Goal: Check status

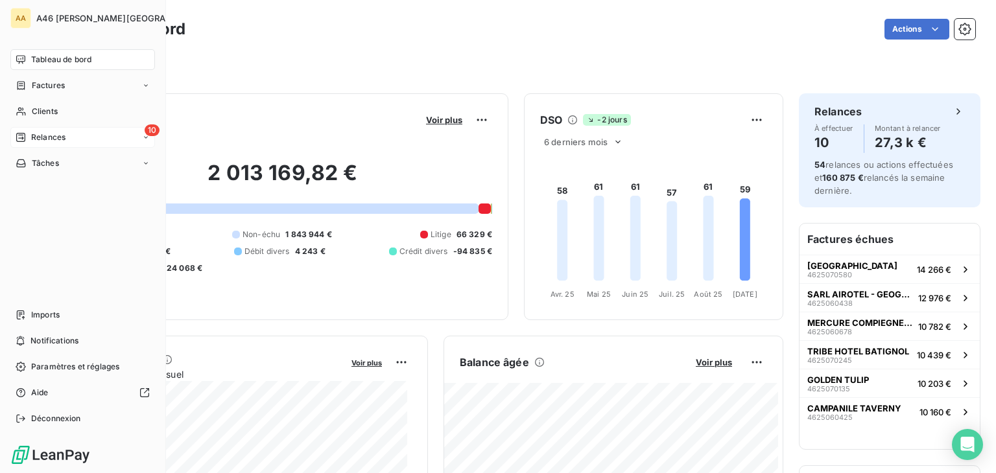
click at [49, 132] on span "Relances" at bounding box center [48, 138] width 34 height 12
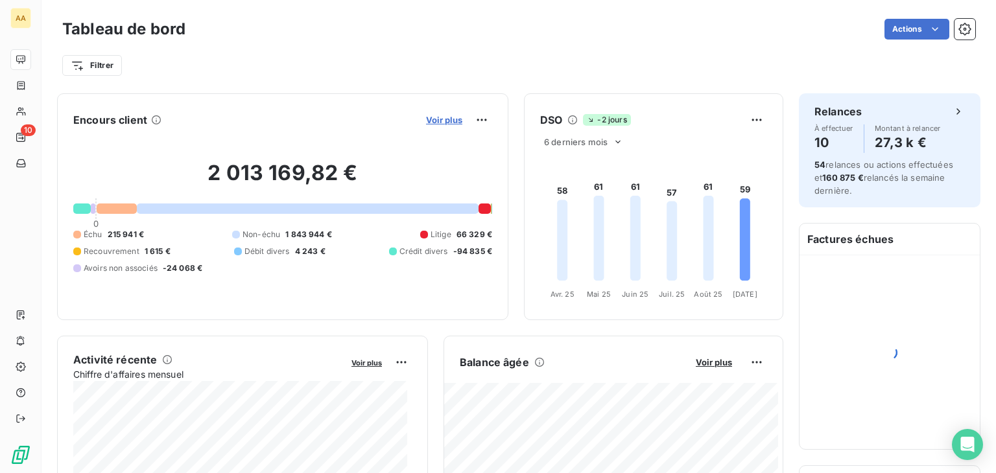
click at [442, 117] on span "Voir plus" at bounding box center [444, 120] width 36 height 10
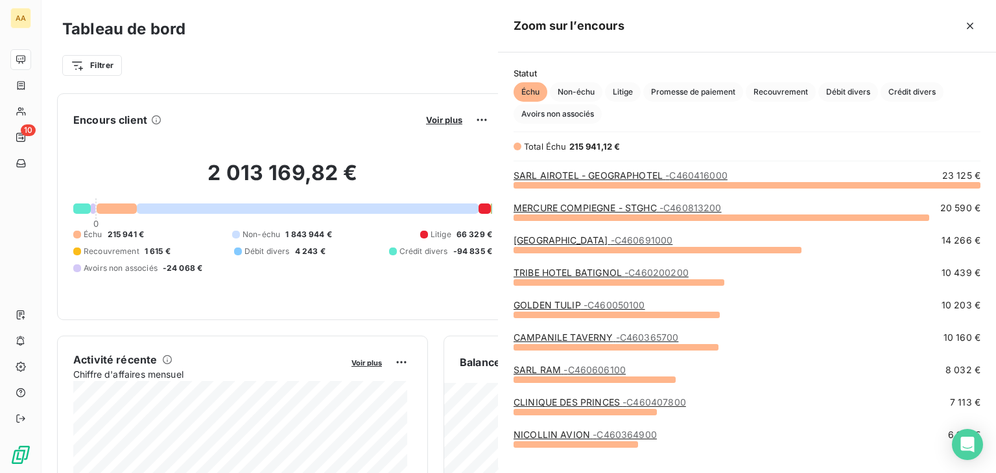
scroll to position [278, 487]
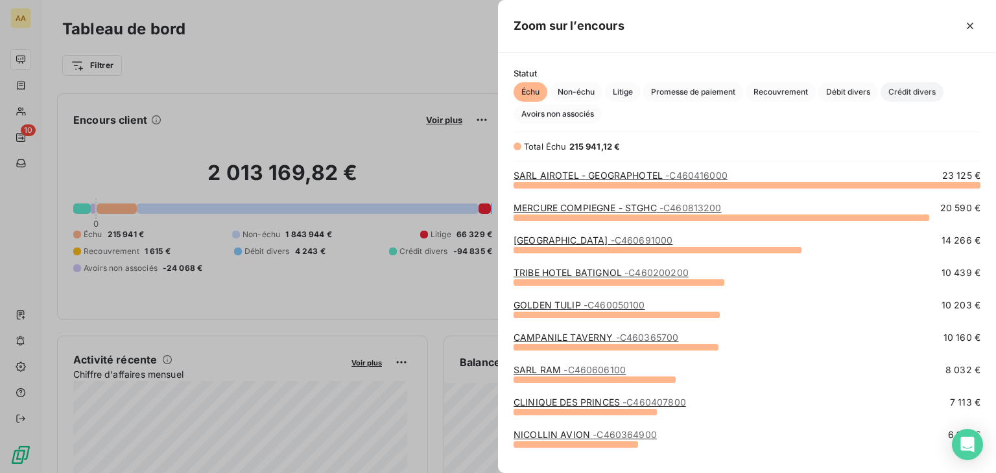
click at [924, 91] on span "Crédit divers" at bounding box center [911, 91] width 63 height 19
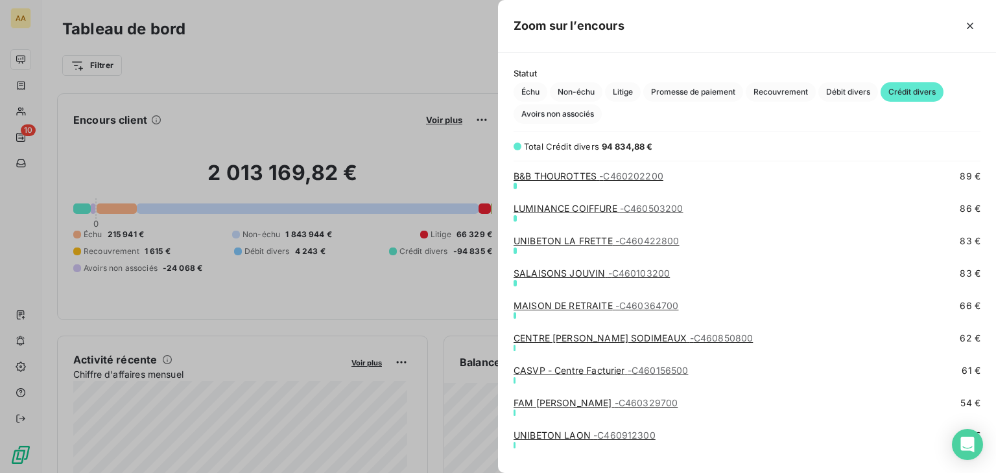
scroll to position [1880, 0]
